Goal: Navigation & Orientation: Go to known website

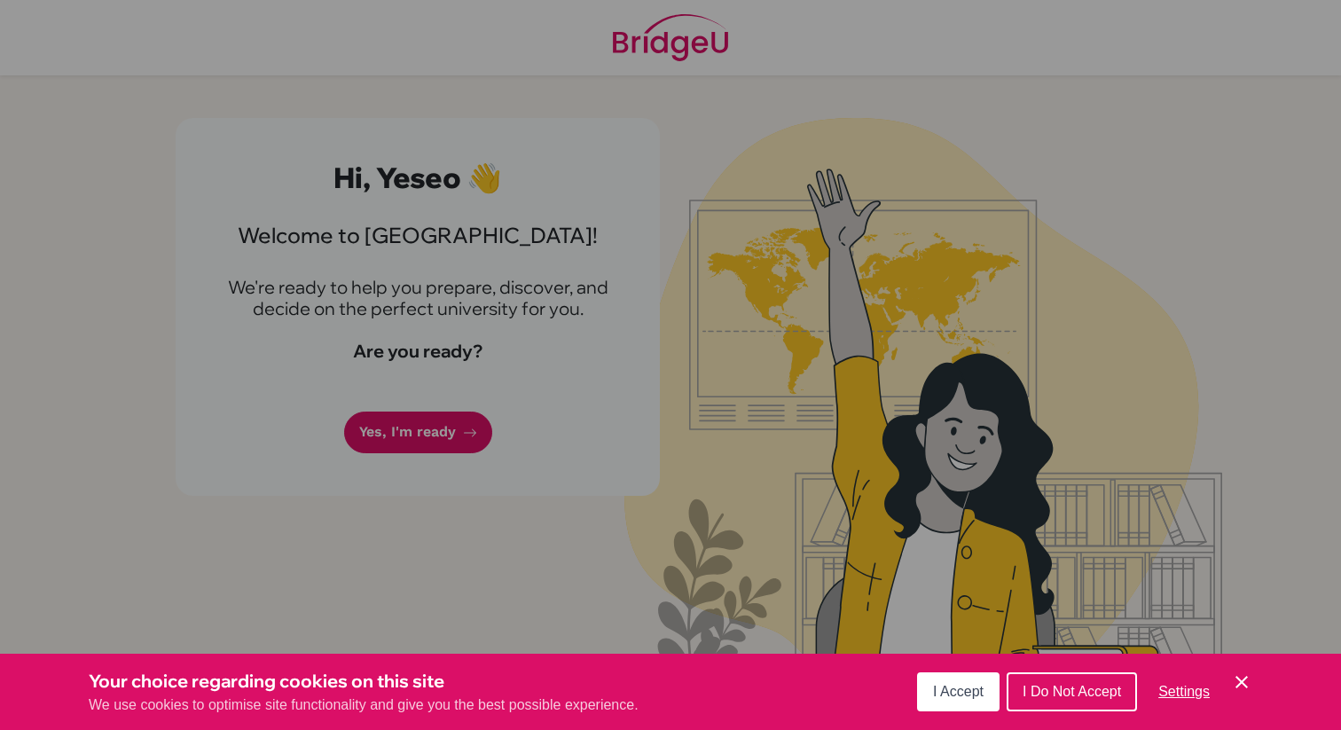
click at [1244, 669] on div "I Accept I Do Not Accept Settings Cookie Control Close Icon" at bounding box center [1084, 692] width 335 height 46
click at [1243, 682] on icon "Cookie Control Close Icon" at bounding box center [1241, 682] width 21 height 21
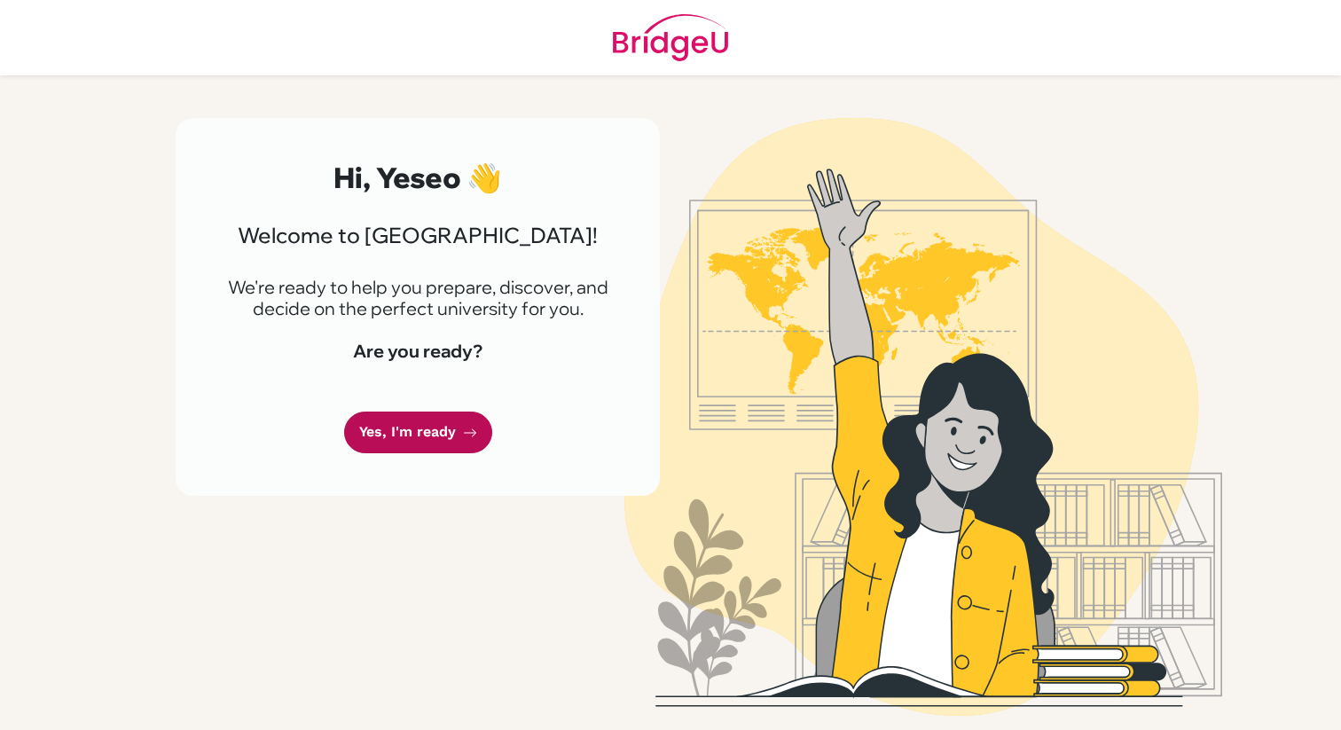
click at [425, 444] on link "Yes, I'm ready" at bounding box center [418, 433] width 148 height 42
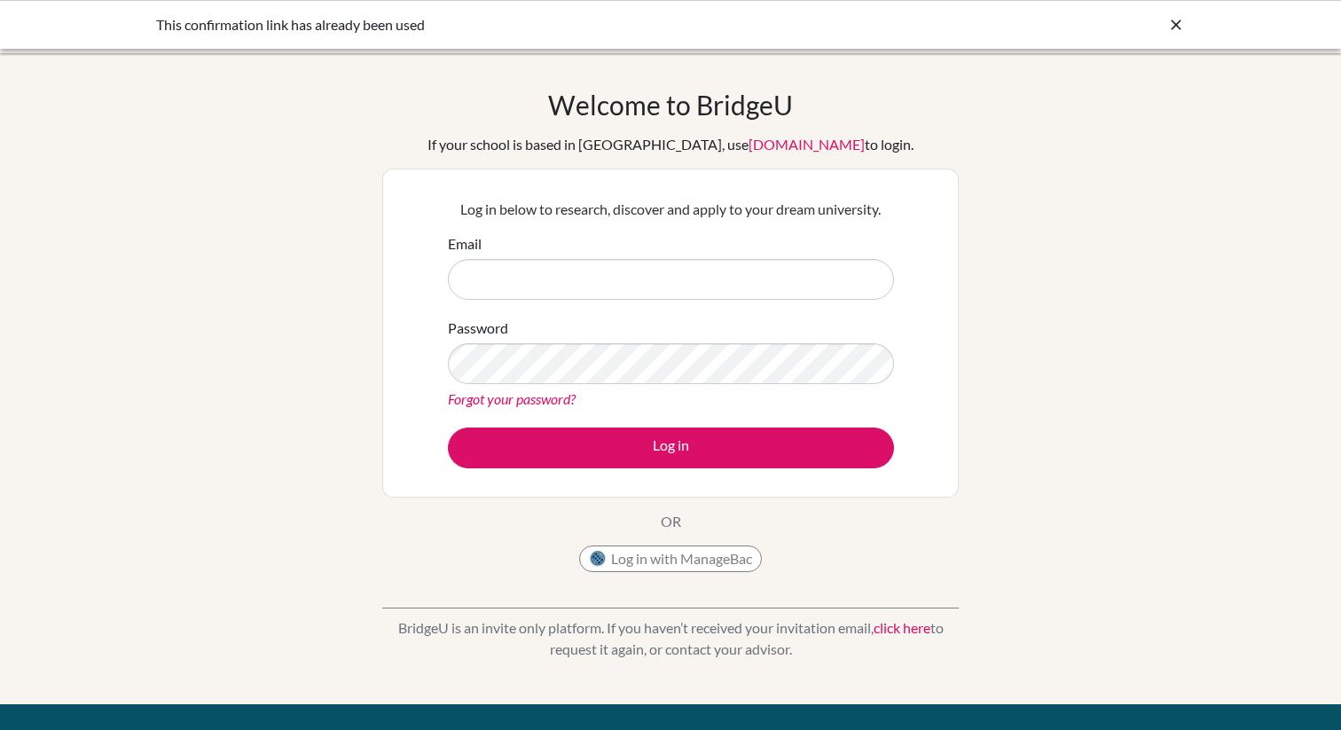
click at [649, 274] on input "Email" at bounding box center [671, 279] width 446 height 41
type input "l"
type input "[EMAIL_ADDRESS][DOMAIN_NAME]"
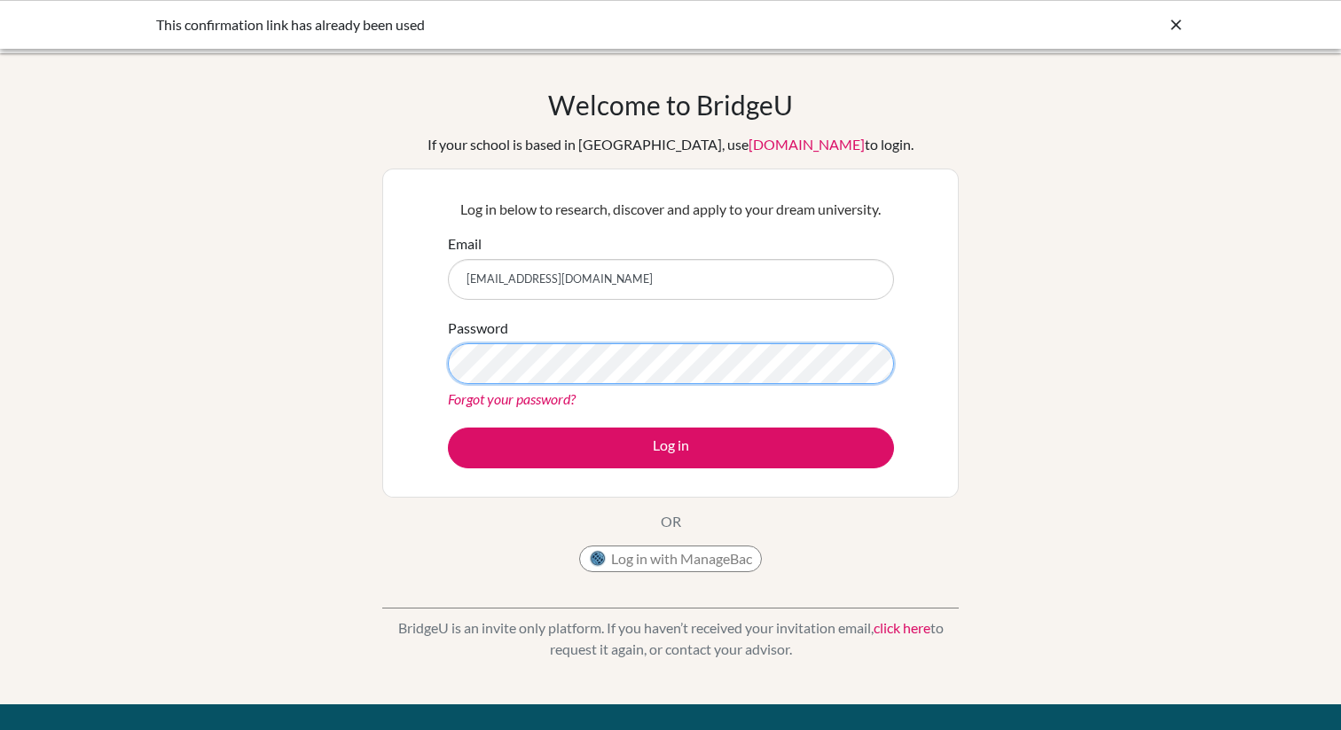
click at [448, 428] on button "Log in" at bounding box center [671, 448] width 446 height 41
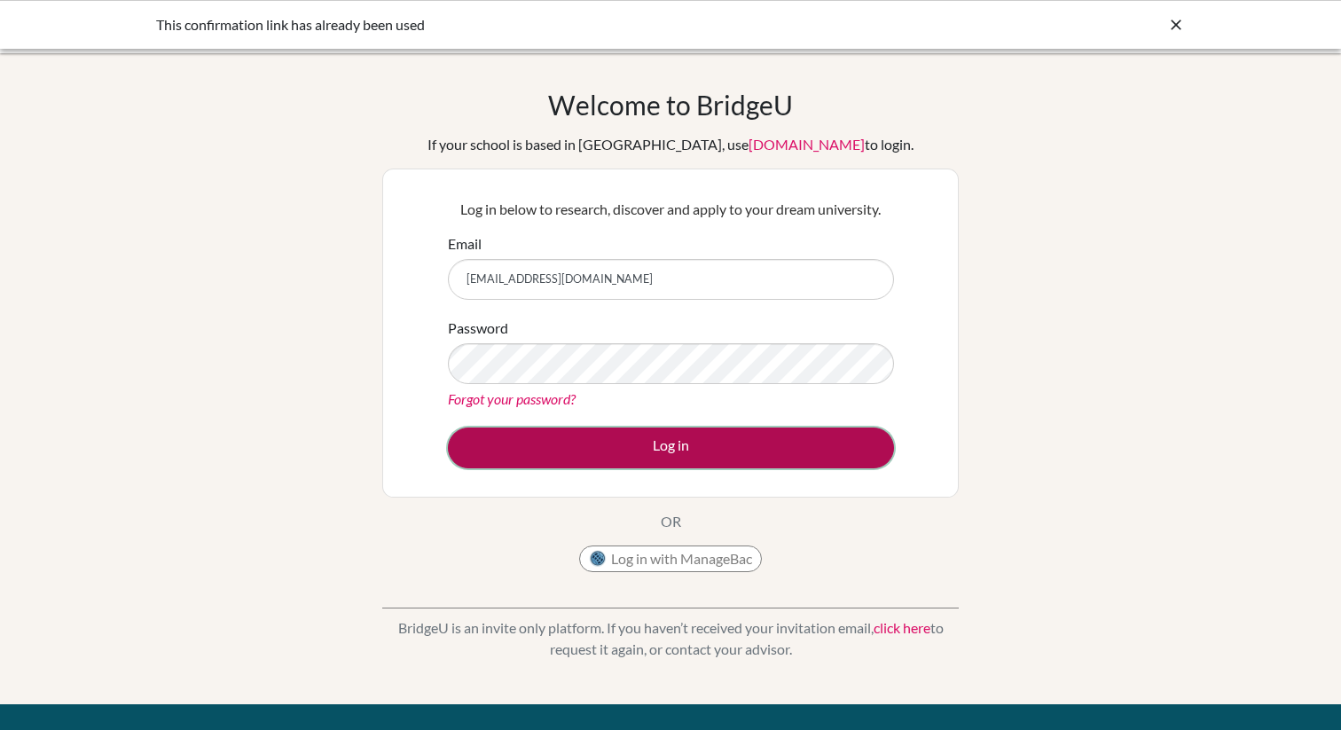
click at [664, 433] on button "Log in" at bounding box center [671, 448] width 446 height 41
